Goal: Find specific page/section: Find specific page/section

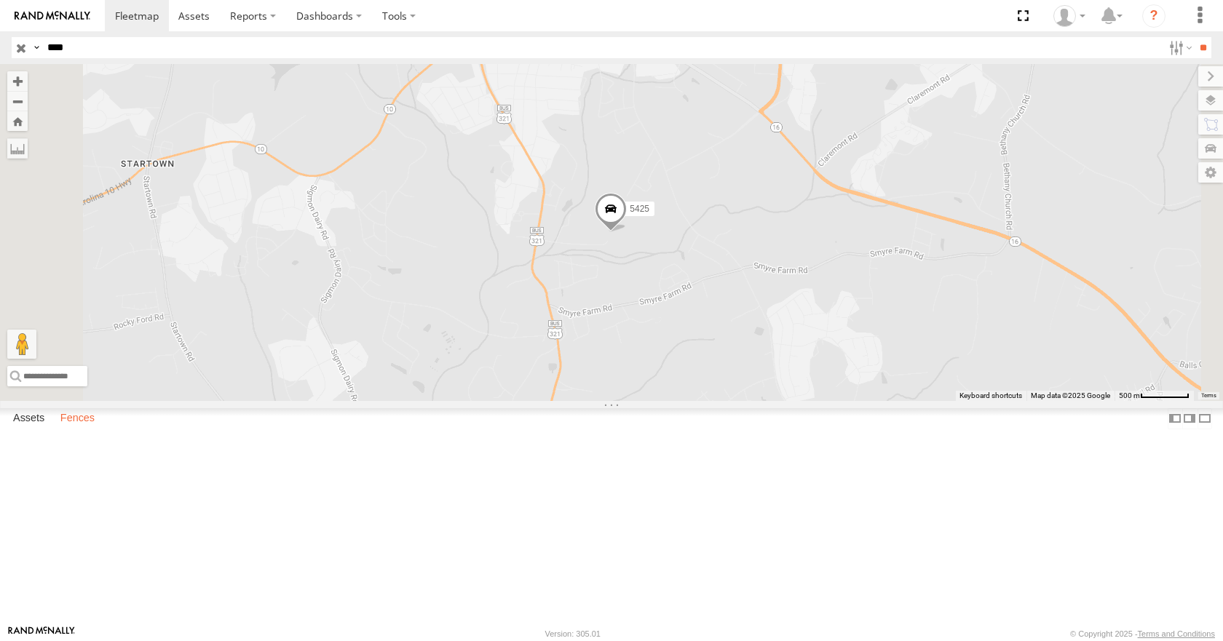
click at [70, 430] on label "Fences" at bounding box center [77, 419] width 49 height 20
click at [82, 430] on label "Fences" at bounding box center [77, 419] width 49 height 20
click at [0, 0] on div "IFH" at bounding box center [0, 0] width 0 height 0
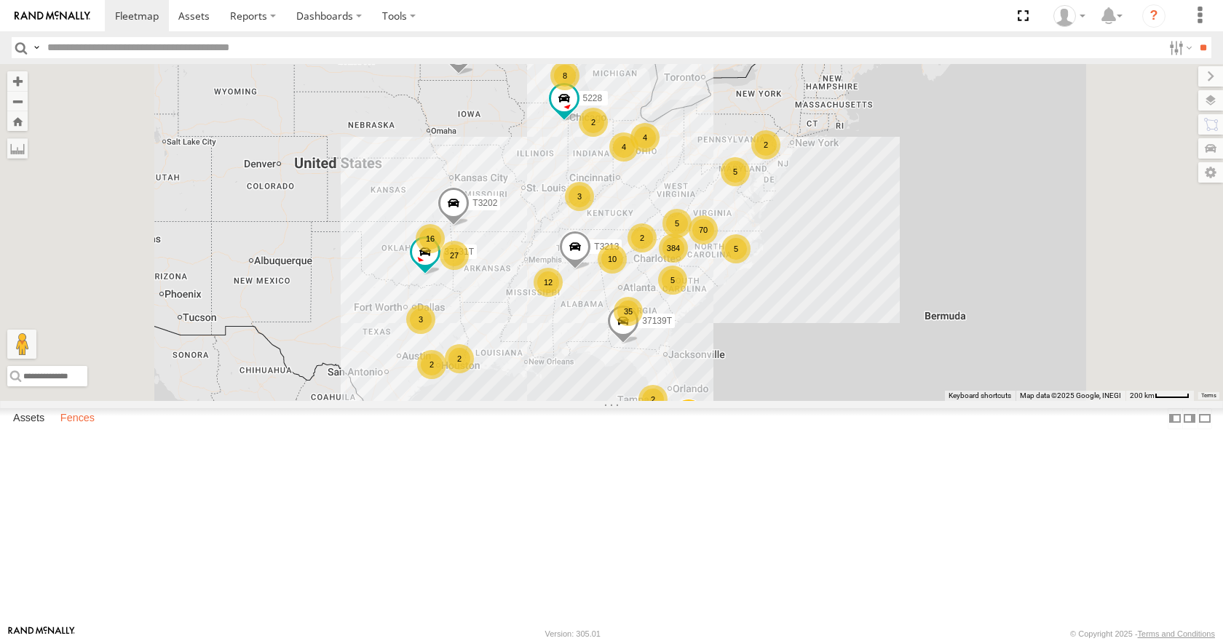
click at [84, 430] on label "Fences" at bounding box center [77, 419] width 49 height 20
click at [0, 0] on div "IFH" at bounding box center [0, 0] width 0 height 0
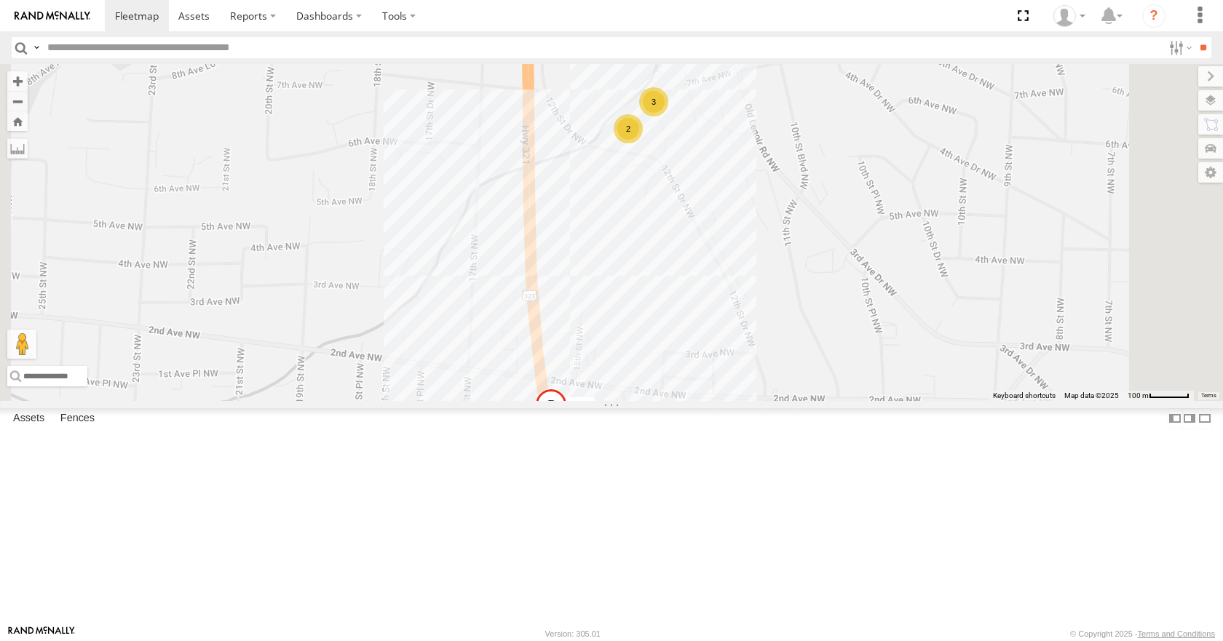
click at [807, 310] on div "2 3 5396 5364" at bounding box center [611, 232] width 1223 height 336
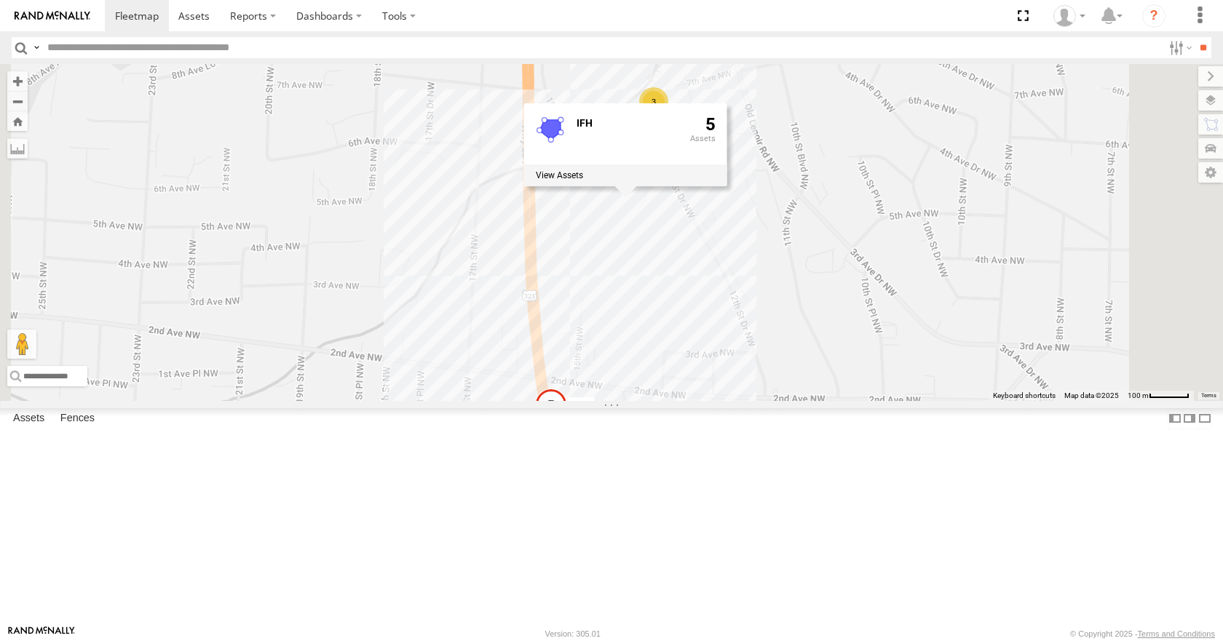
click at [796, 370] on div "2 3 5396 5364 IFH 5" at bounding box center [611, 232] width 1223 height 336
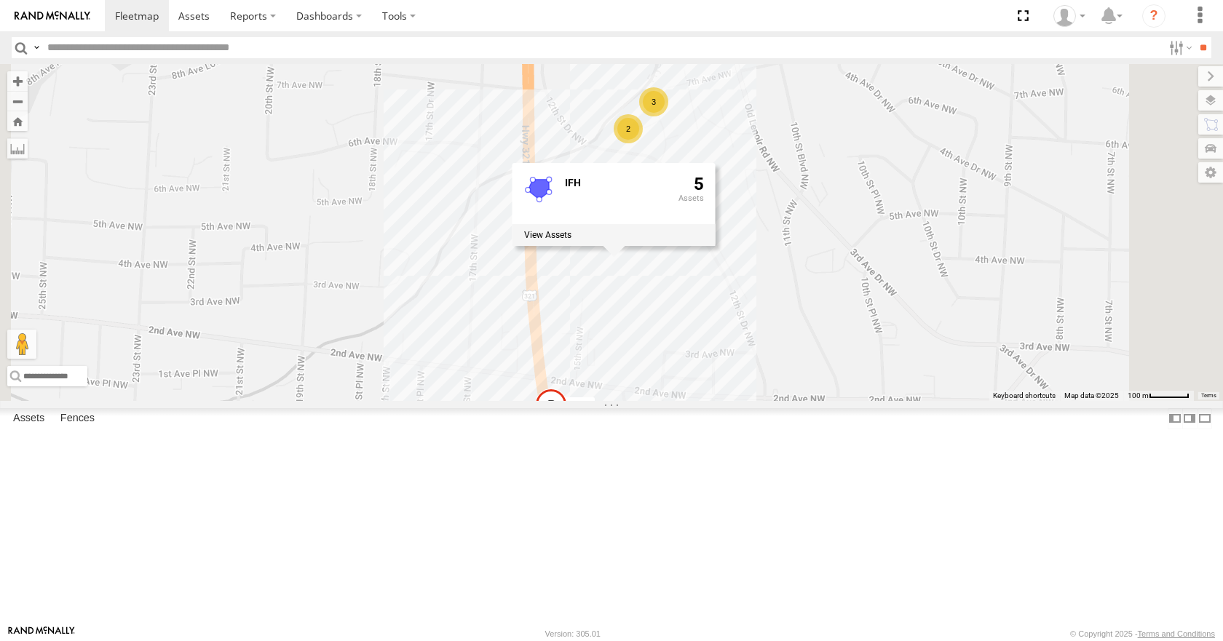
drag, startPoint x: 805, startPoint y: 402, endPoint x: 813, endPoint y: 396, distance: 9.9
click at [805, 400] on div "2 3 5396 5364 IFH 5" at bounding box center [611, 232] width 1223 height 336
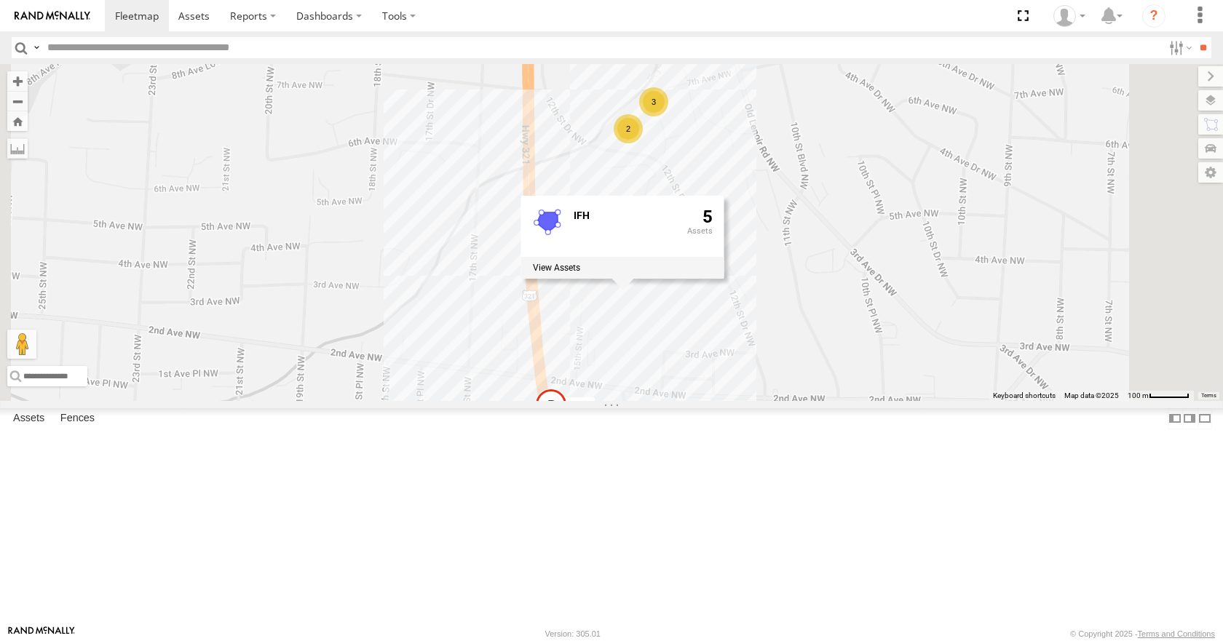
click at [792, 299] on div "2 3 5396 5364 IFH 5" at bounding box center [611, 232] width 1223 height 336
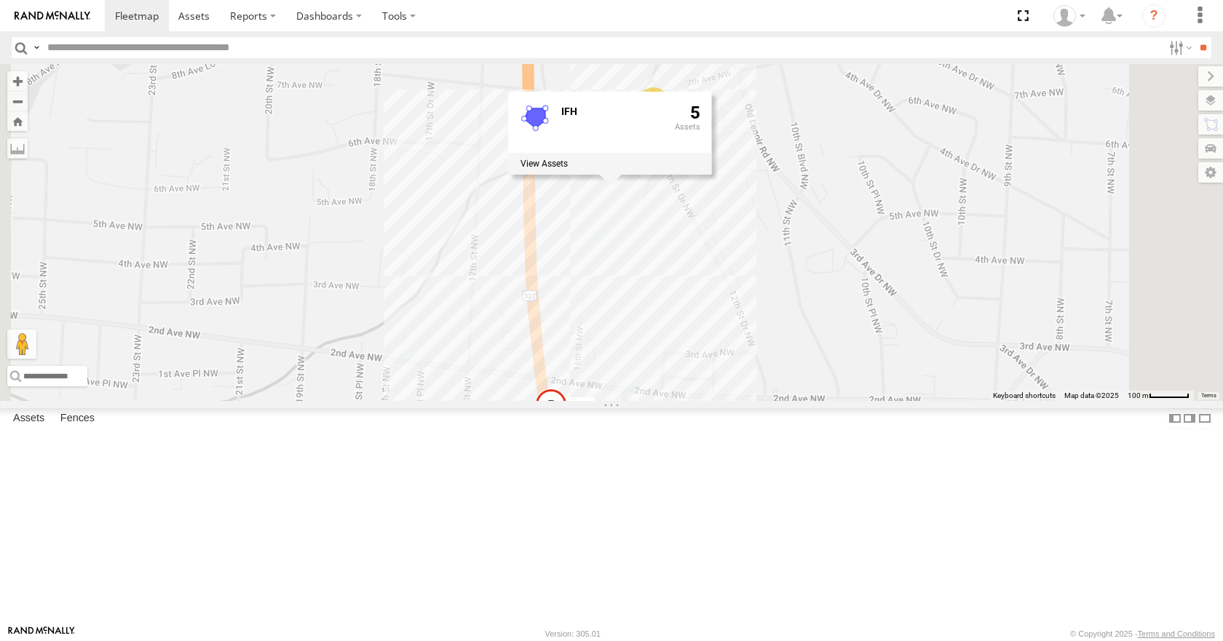
click at [957, 400] on div "2 3 5396 5364 IFH 5" at bounding box center [611, 232] width 1223 height 336
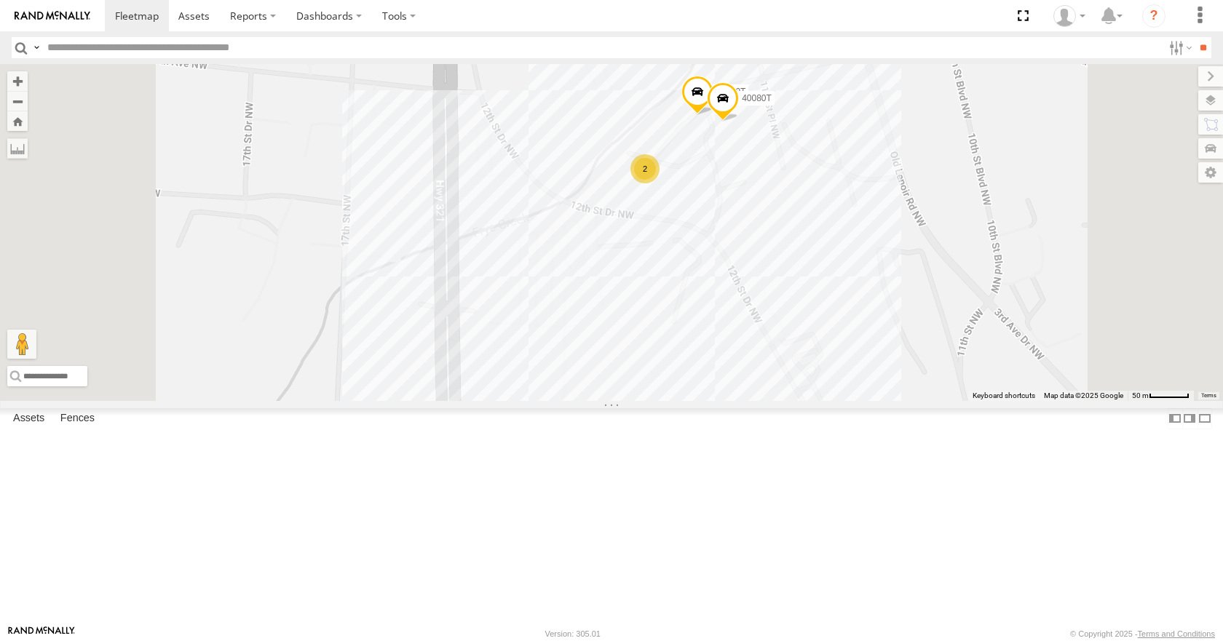
drag, startPoint x: 818, startPoint y: 272, endPoint x: 795, endPoint y: 473, distance: 201.6
click at [795, 400] on div "5396 5364 2 40119T 40080T" at bounding box center [611, 232] width 1223 height 336
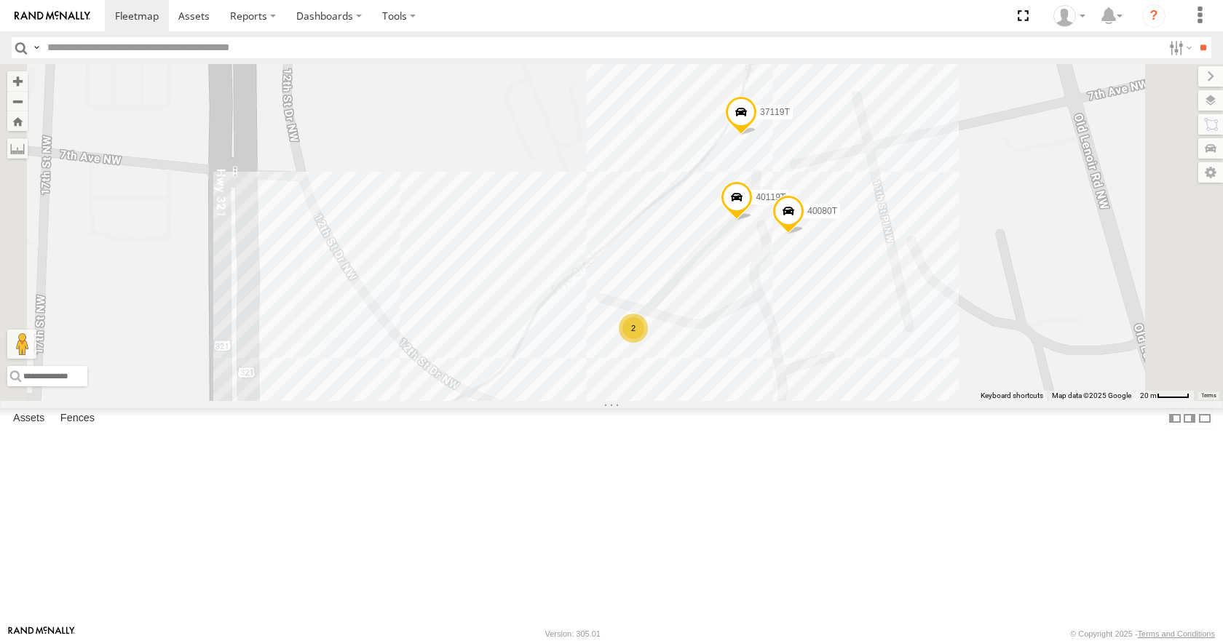
drag, startPoint x: 813, startPoint y: 435, endPoint x: 785, endPoint y: 657, distance: 223.8
click at [785, 641] on html at bounding box center [611, 320] width 1223 height 641
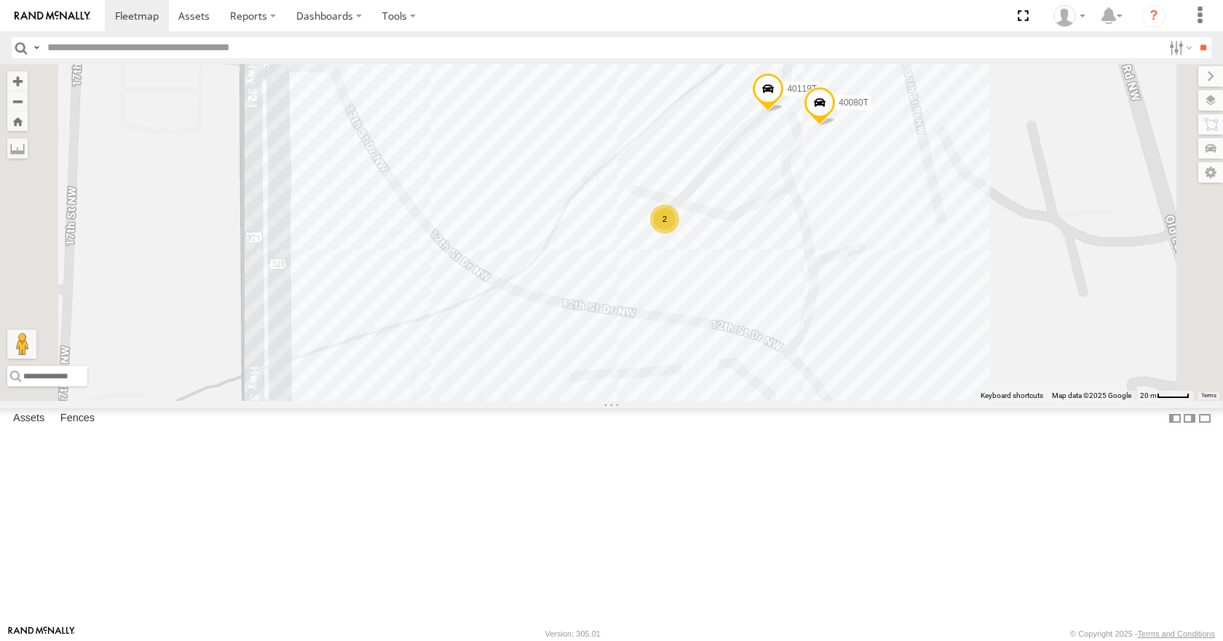
drag, startPoint x: 889, startPoint y: 540, endPoint x: 920, endPoint y: 430, distance: 114.3
click at [920, 400] on div "5396 5364 40119T 40080T 37119T 2" at bounding box center [611, 232] width 1223 height 336
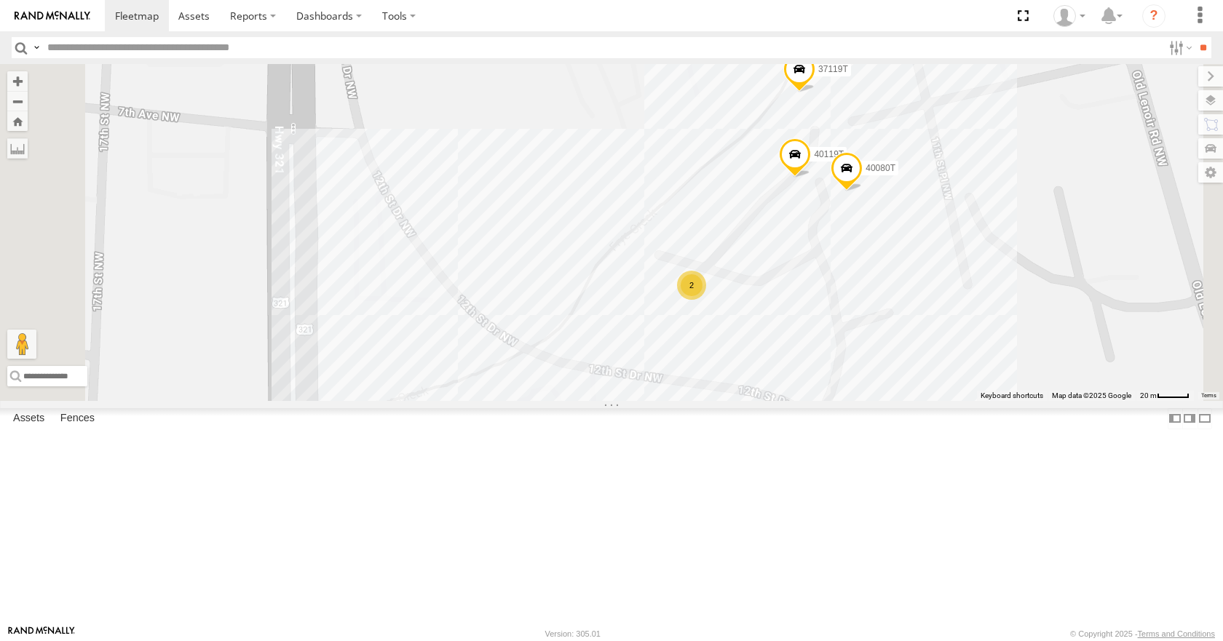
drag, startPoint x: 995, startPoint y: 328, endPoint x: 1013, endPoint y: 403, distance: 77.2
click at [1013, 400] on div "5396 1826 5364 40119T 37119T 40080T 2" at bounding box center [611, 232] width 1223 height 336
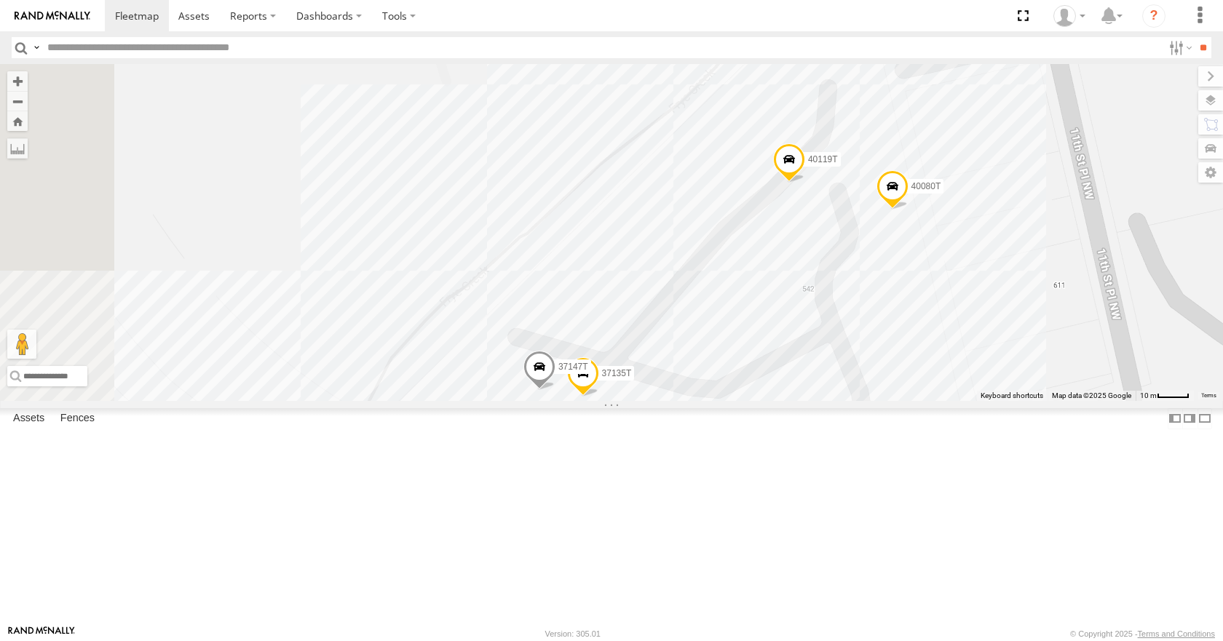
drag, startPoint x: 963, startPoint y: 317, endPoint x: 975, endPoint y: 291, distance: 29.6
click at [1000, 400] on div "5396 1826 5364 40119T 37119T 40080T 37135T 37147T" at bounding box center [611, 232] width 1223 height 336
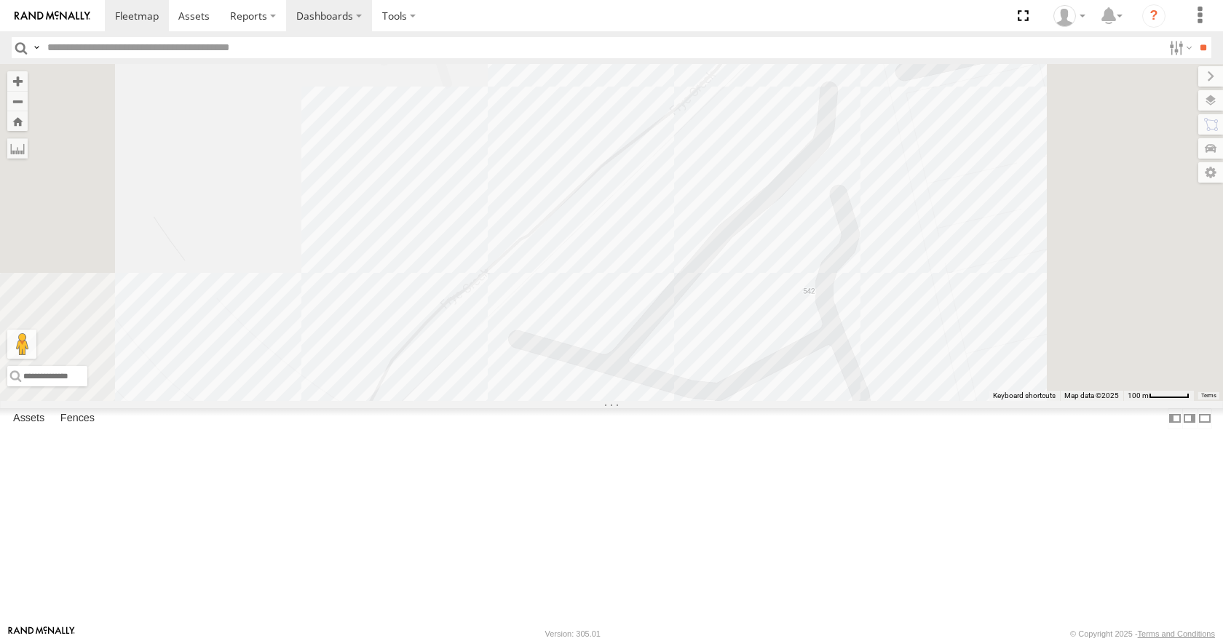
scroll to position [0, 0]
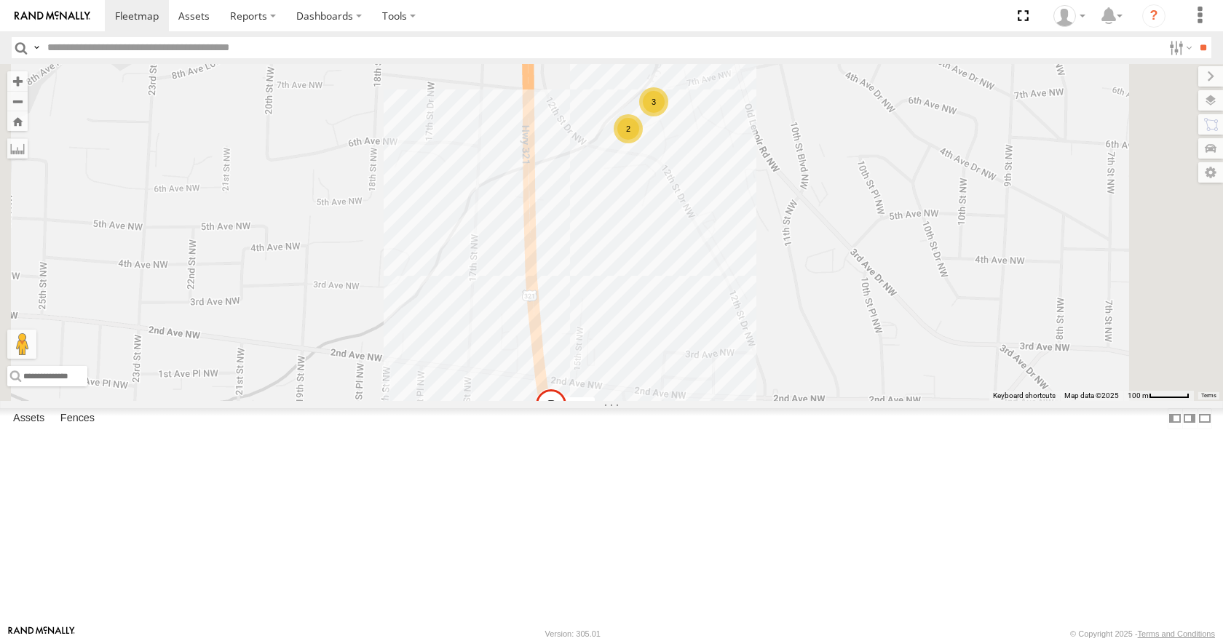
click at [75, 49] on input "text" at bounding box center [602, 47] width 1121 height 21
type input "****"
click at [1195, 37] on input "**" at bounding box center [1203, 47] width 17 height 21
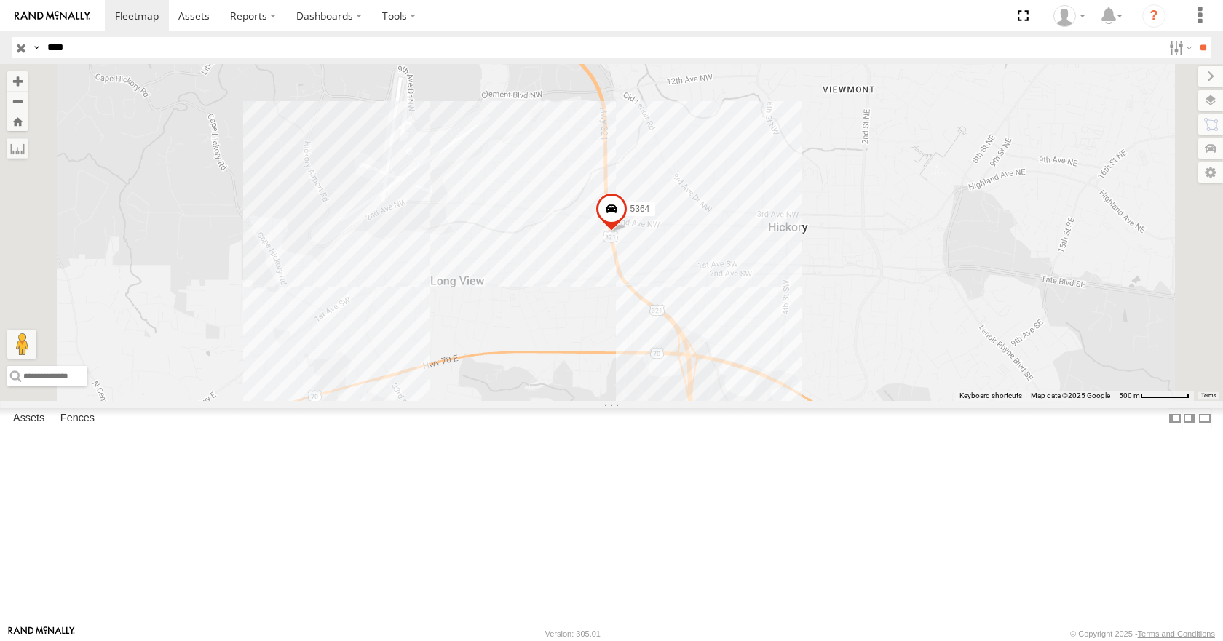
click at [628, 233] on span at bounding box center [612, 213] width 32 height 39
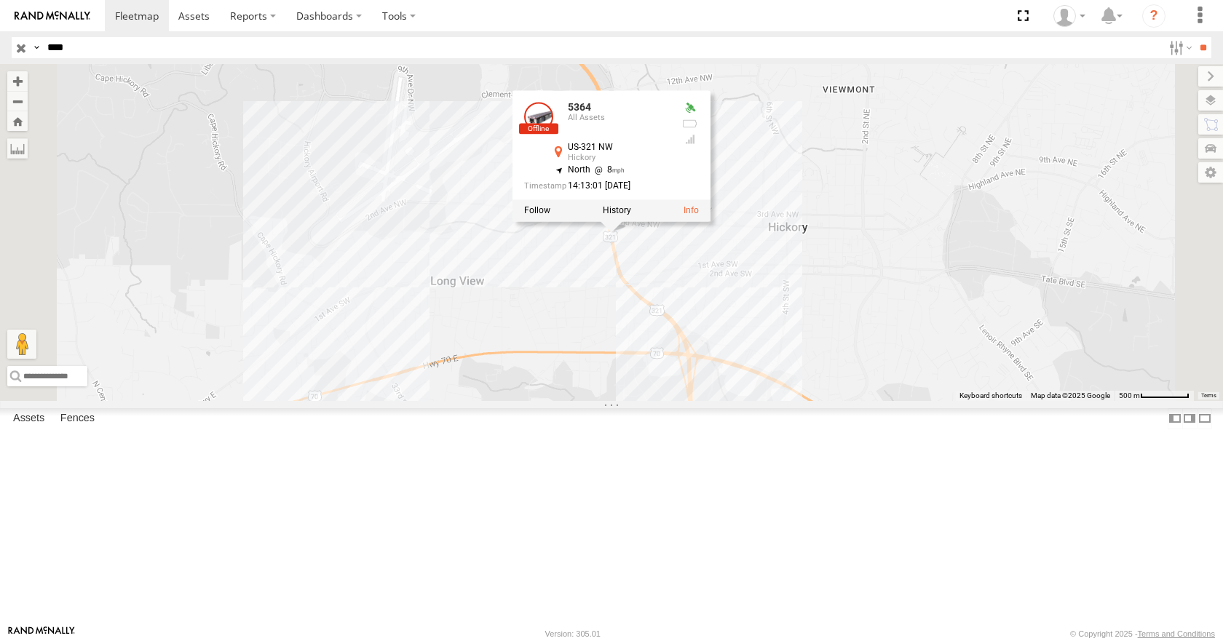
drag, startPoint x: 701, startPoint y: 355, endPoint x: 641, endPoint y: 309, distance: 75.3
click at [698, 354] on div "5364 5364 All Assets US-321 NW Hickory 35.73396 , -81.3653 North 8 14:13:01 [DA…" at bounding box center [611, 232] width 1223 height 336
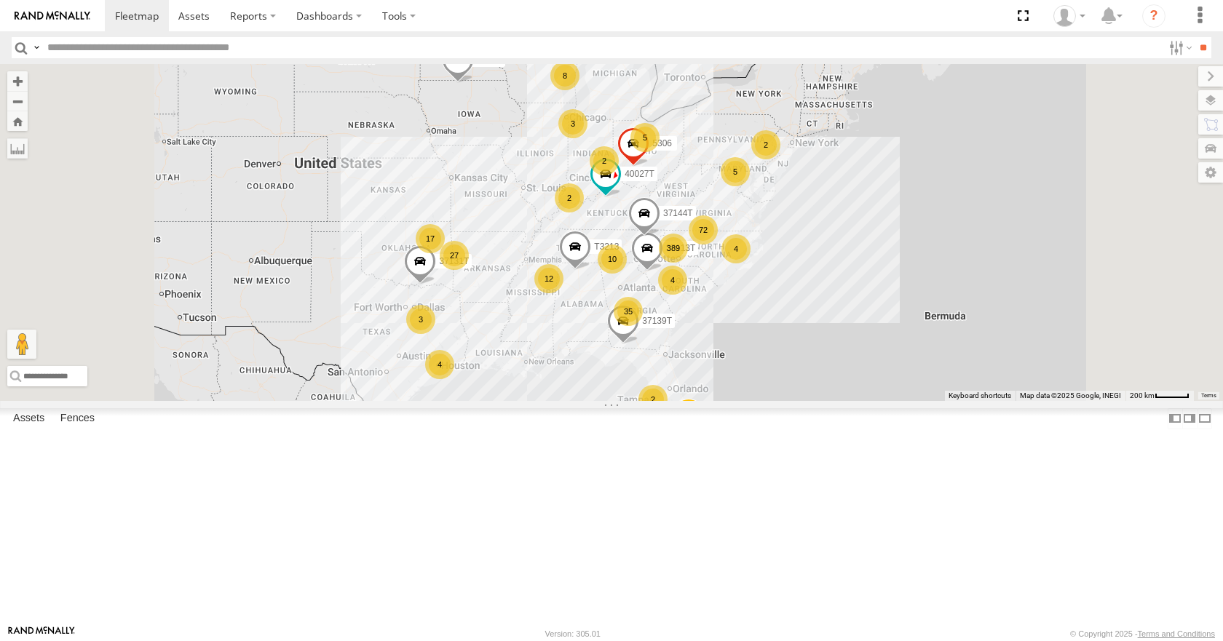
click at [71, 44] on input "text" at bounding box center [602, 47] width 1121 height 21
click at [72, 50] on input "text" at bounding box center [602, 47] width 1121 height 21
click at [1195, 37] on input "**" at bounding box center [1203, 47] width 17 height 21
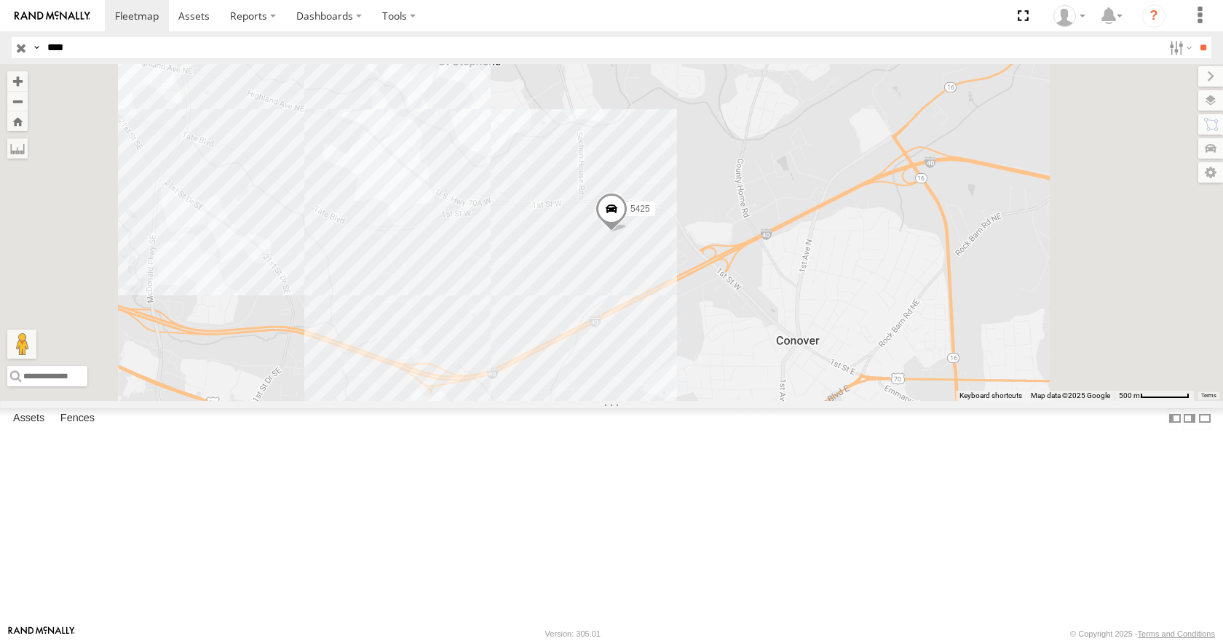
click at [628, 232] on span at bounding box center [612, 212] width 32 height 39
drag, startPoint x: 84, startPoint y: 43, endPoint x: 42, endPoint y: 69, distance: 49.1
click at [42, 69] on body at bounding box center [611, 320] width 1223 height 641
type input "****"
click at [1195, 37] on input "**" at bounding box center [1203, 47] width 17 height 21
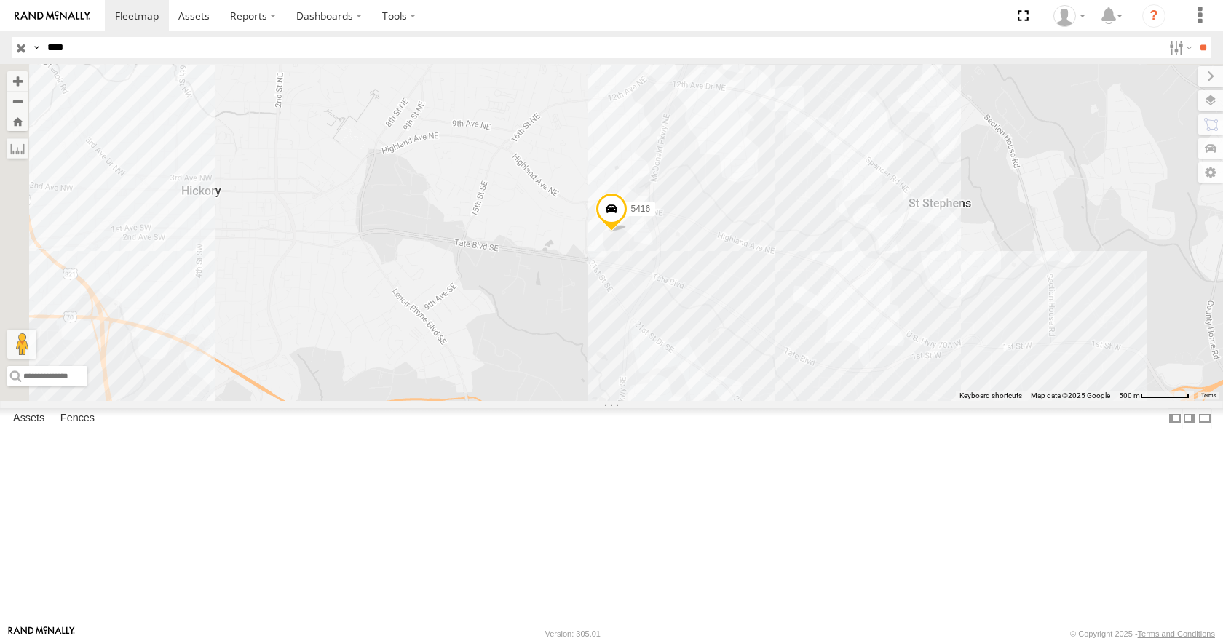
click at [628, 233] on span at bounding box center [612, 213] width 32 height 39
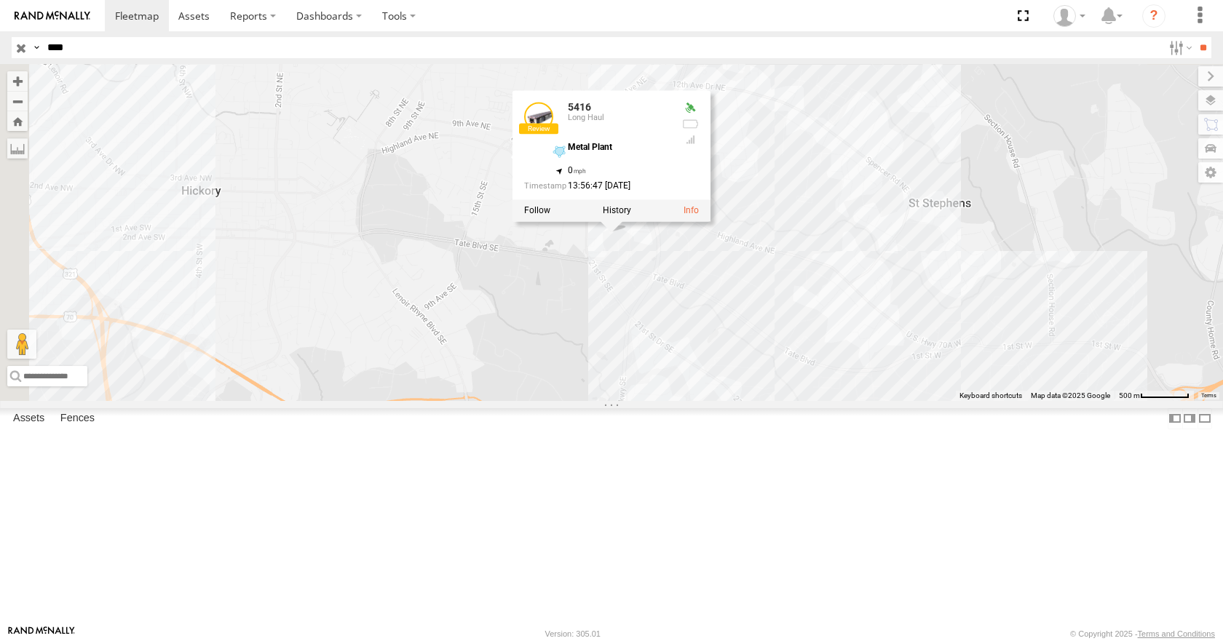
click at [729, 379] on div "5416 5416 Long Haul Metal Plant 35.73046 , -81.29604 0 13:56:47 08/11/2025" at bounding box center [611, 232] width 1223 height 336
